Goal: Obtain resource: Download file/media

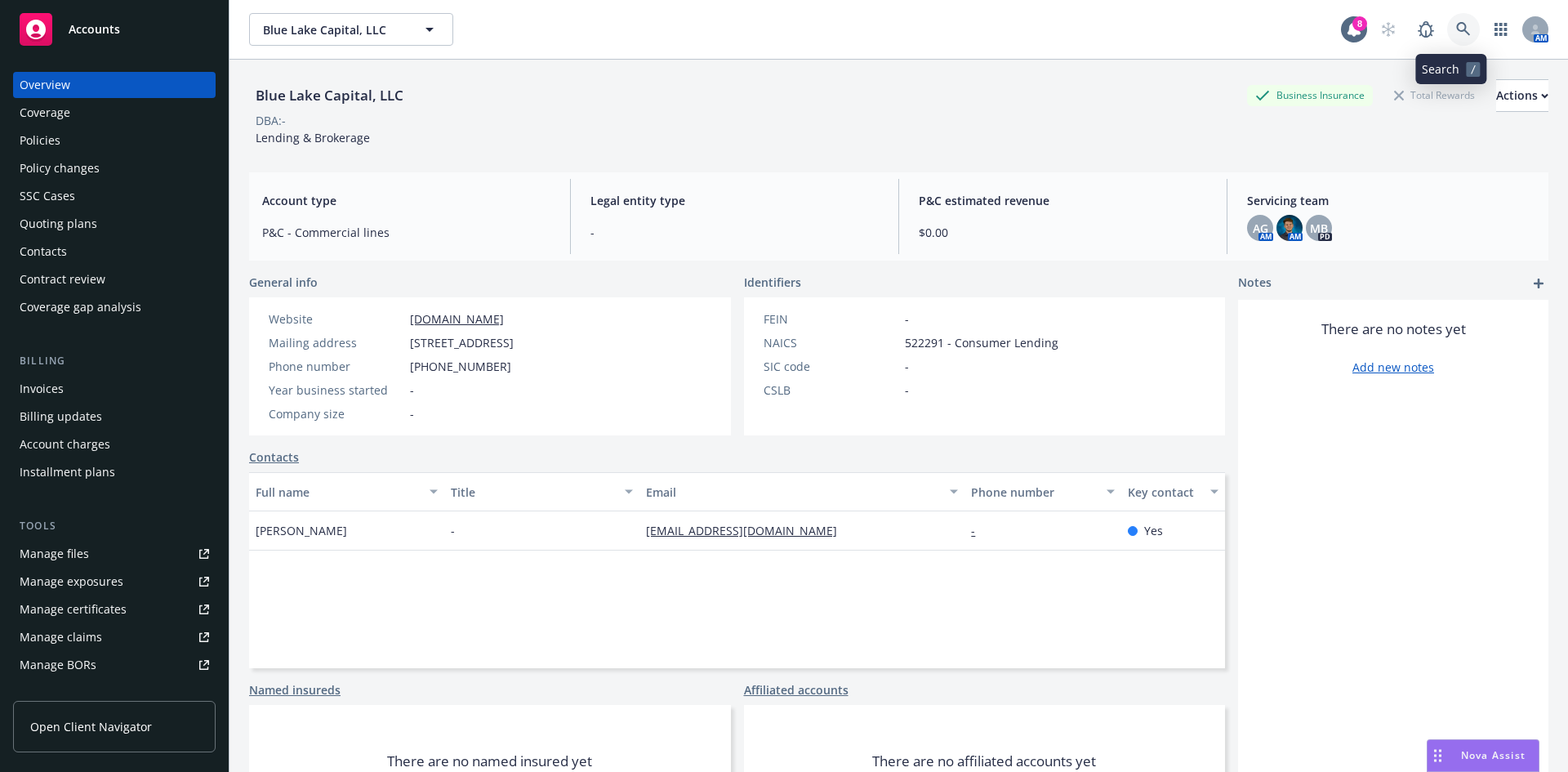
click at [1455, 17] on link at bounding box center [1463, 29] width 33 height 33
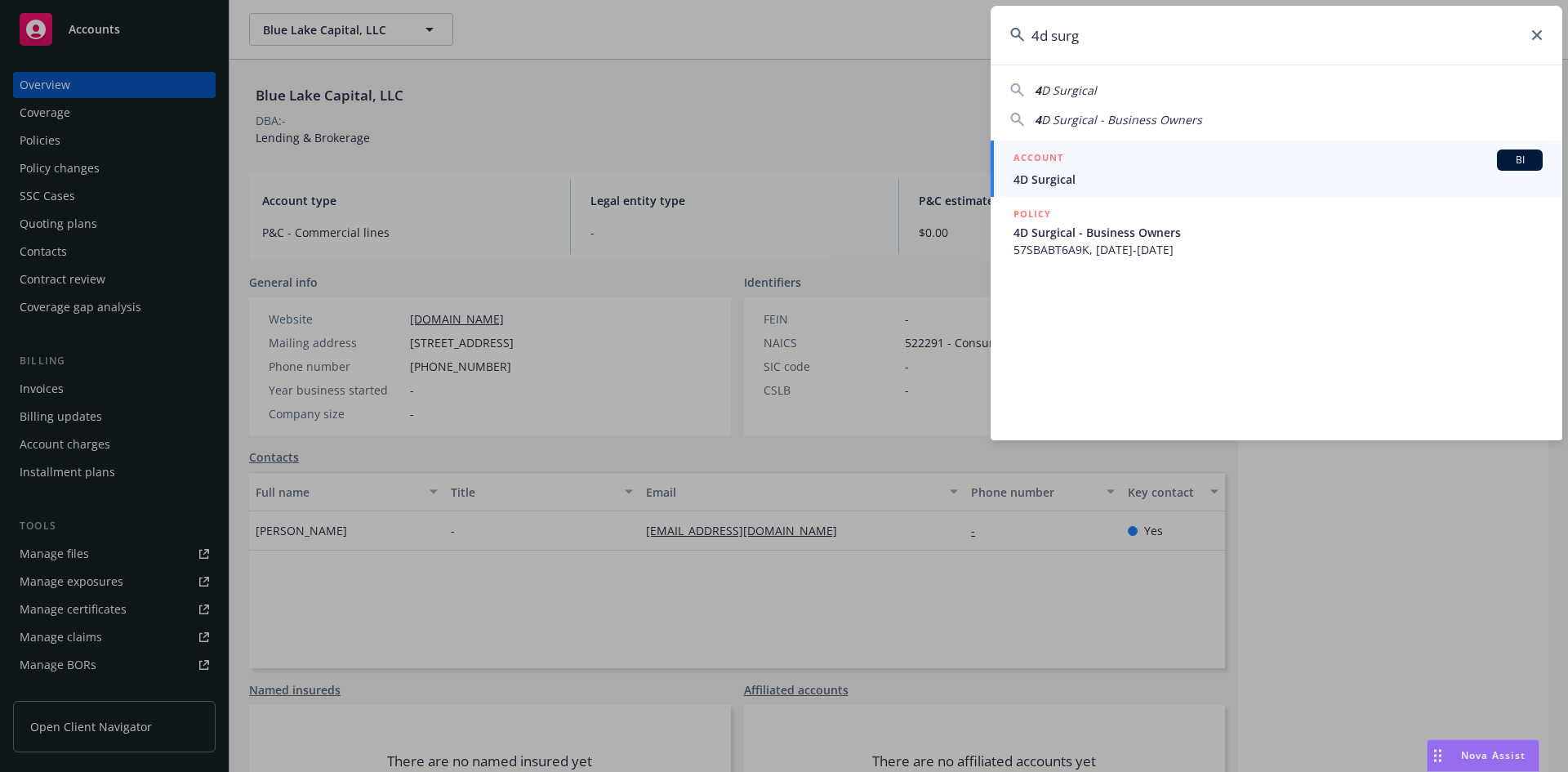
type input "4d surg"
click at [1286, 171] on span "4D Surgical" at bounding box center [1277, 179] width 529 height 17
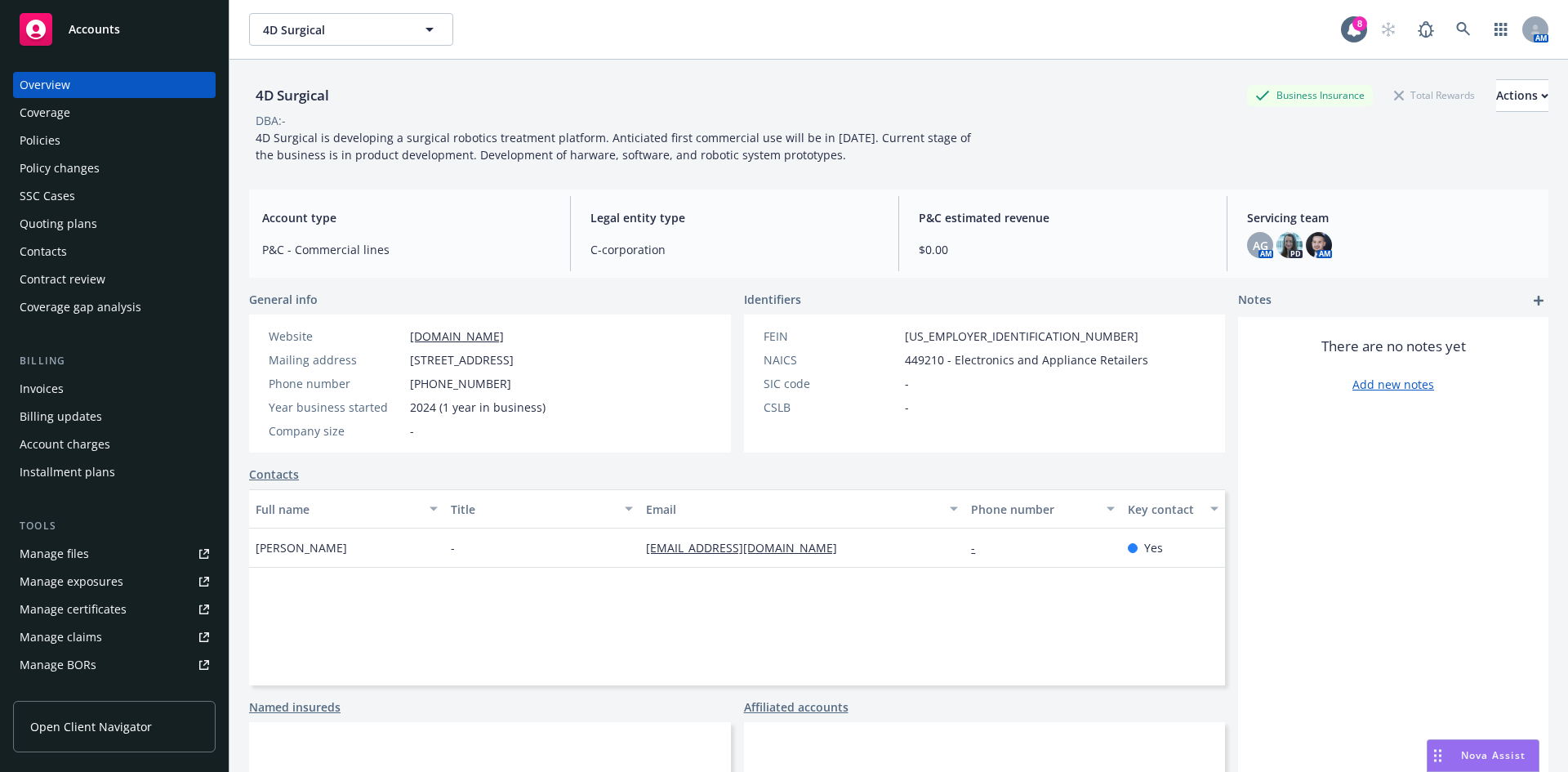
click at [128, 226] on div "Quoting plans" at bounding box center [114, 224] width 190 height 26
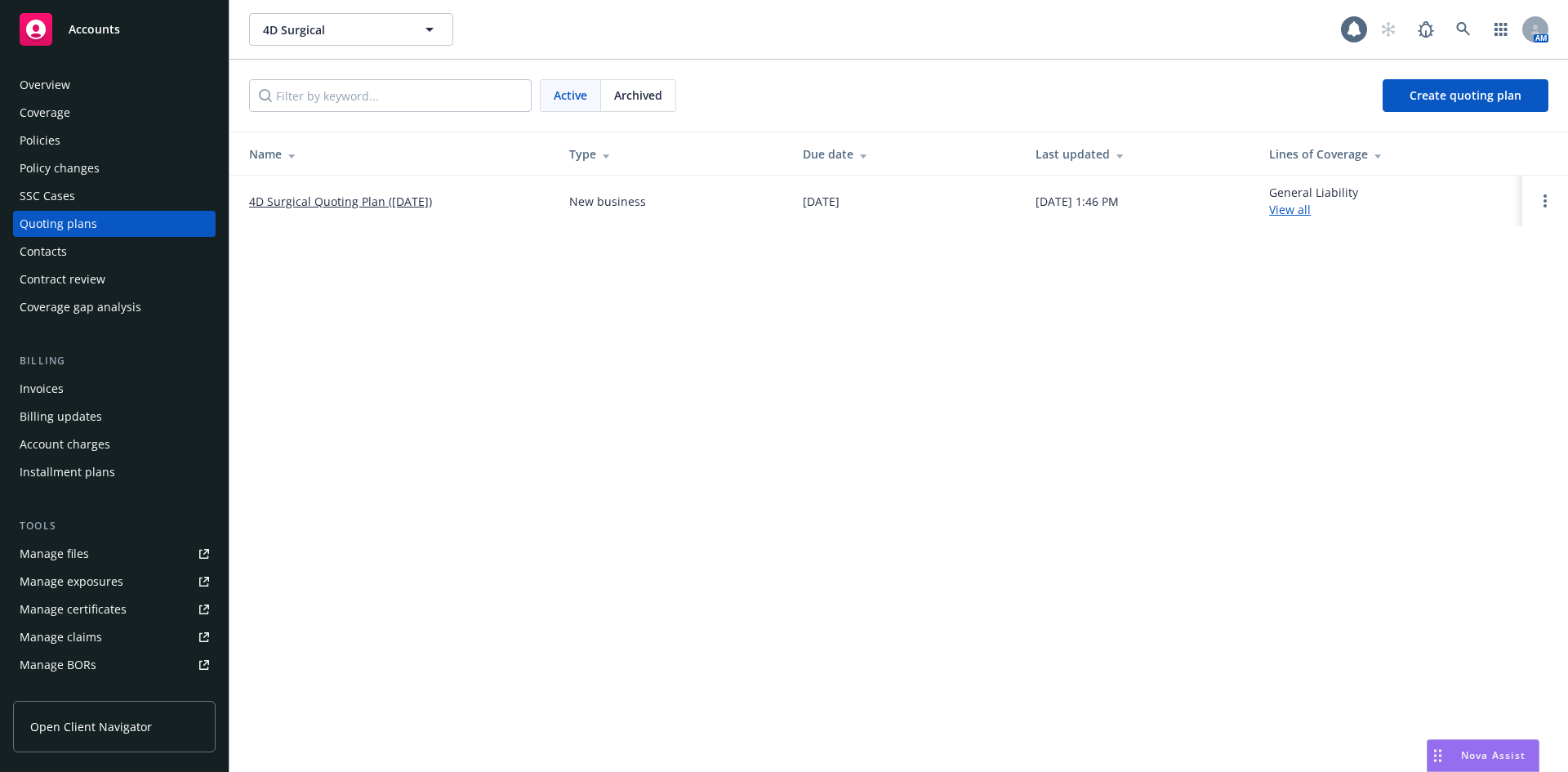
click at [337, 205] on link "4D Surgical Quoting Plan ([DATE])" at bounding box center [340, 201] width 182 height 17
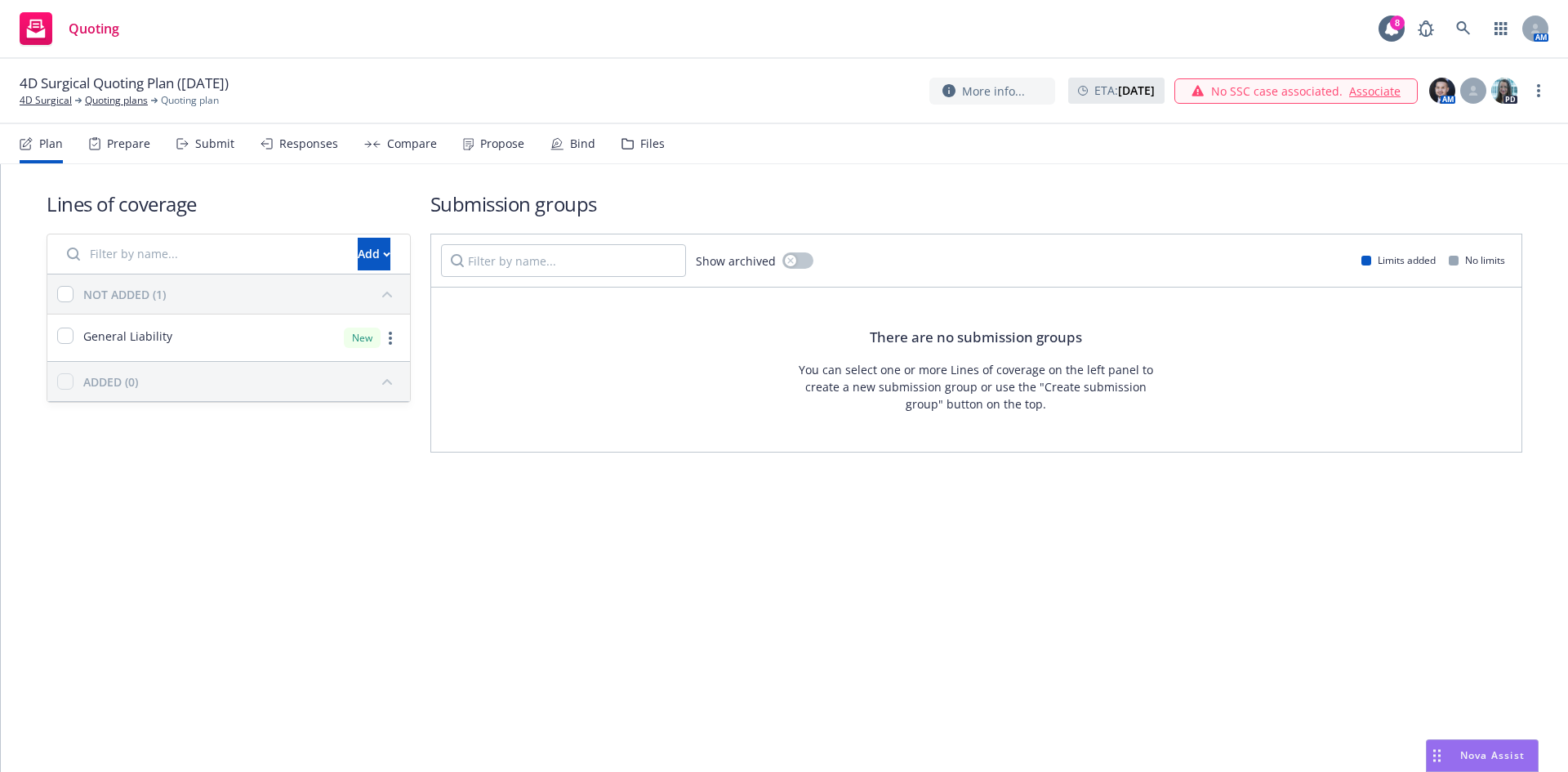
click at [634, 137] on div "Files" at bounding box center [643, 143] width 43 height 39
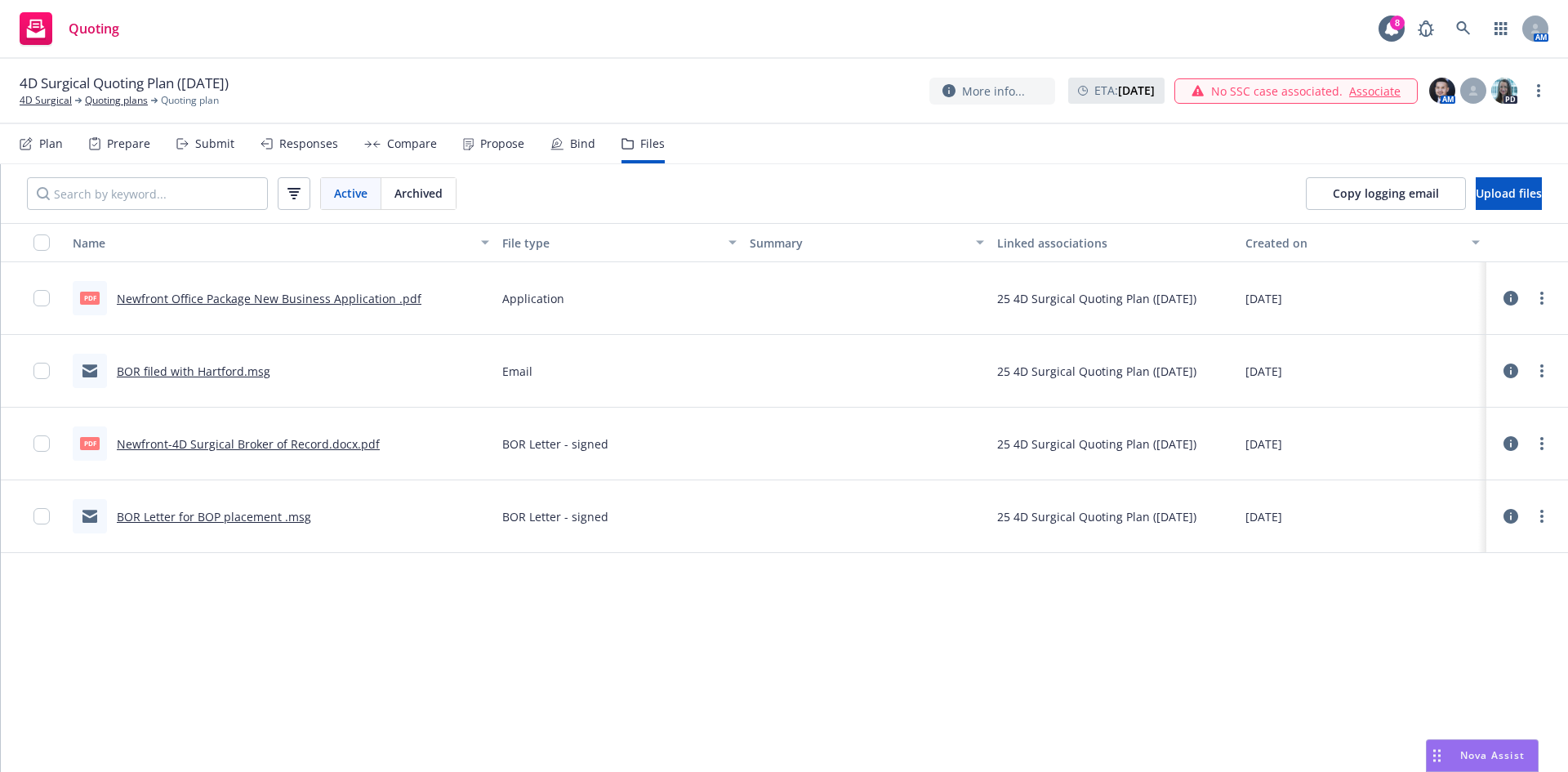
click at [157, 371] on link "BOR filed with Hartford.msg" at bounding box center [193, 370] width 153 height 16
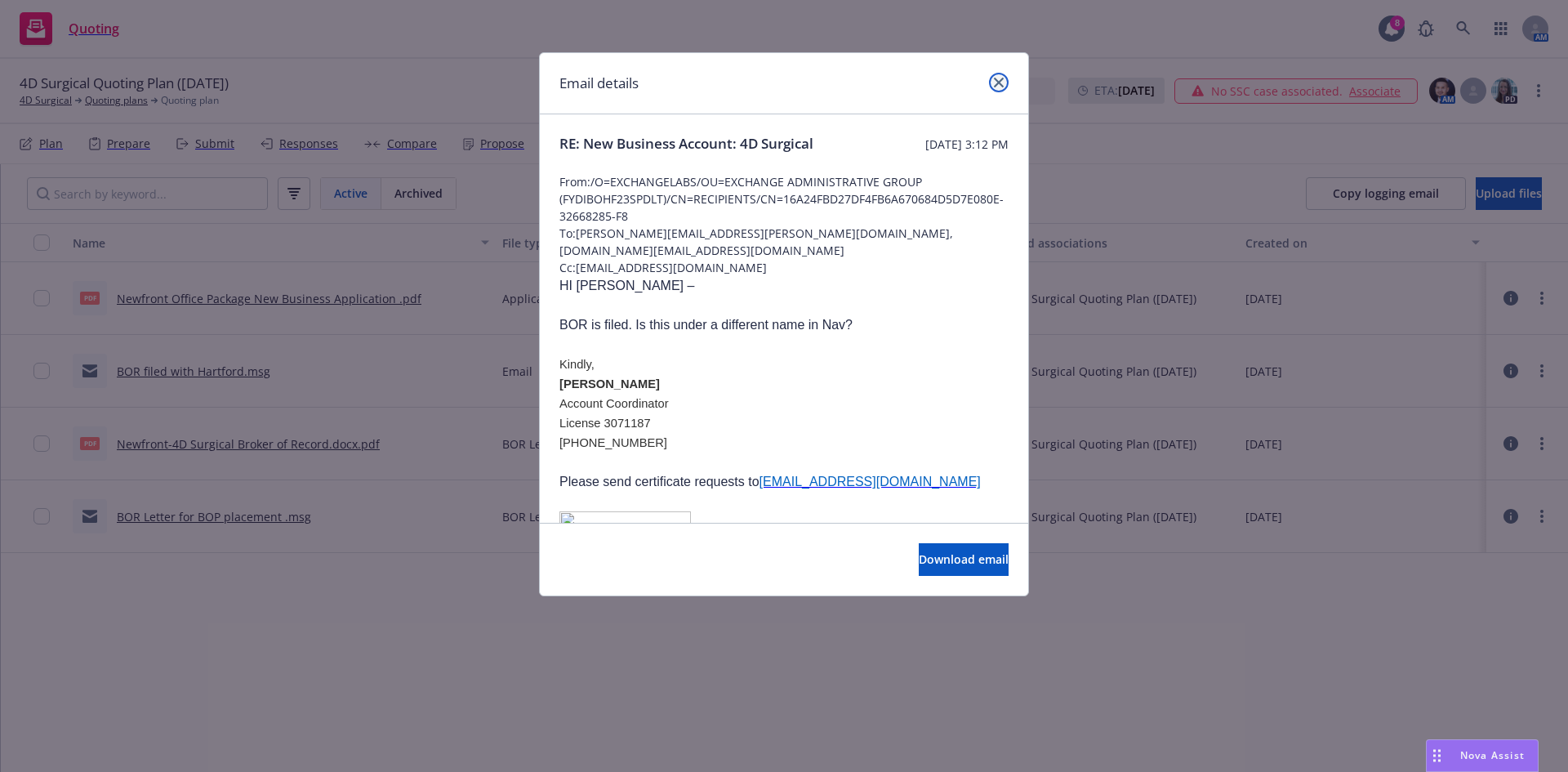
click at [992, 86] on link "close" at bounding box center [998, 82] width 19 height 19
